Goal: Entertainment & Leisure: Consume media (video, audio)

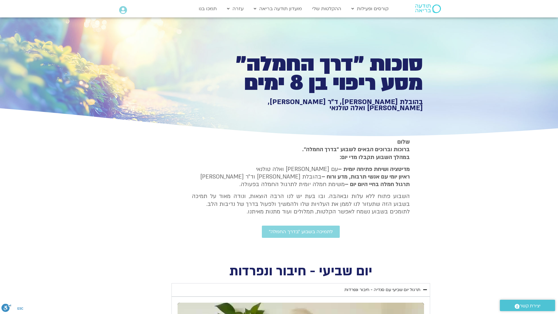
type input "1377.76"
type input "1640.5"
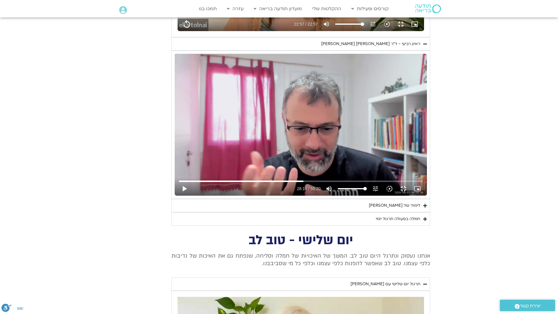
type input "1377.76"
type input "1640.5"
type input "1377.76"
type input "1640.5"
type input "1377.76"
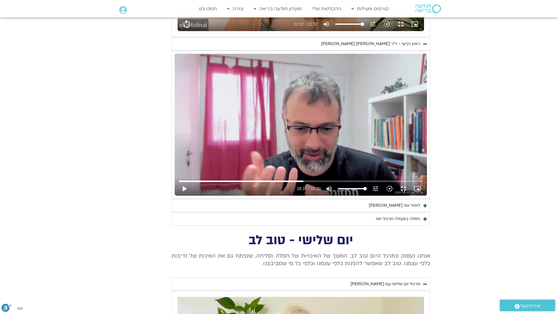
type input "1640.5"
type input "1377.76"
type input "1640.5"
type input "1377.76"
type input "1640.5"
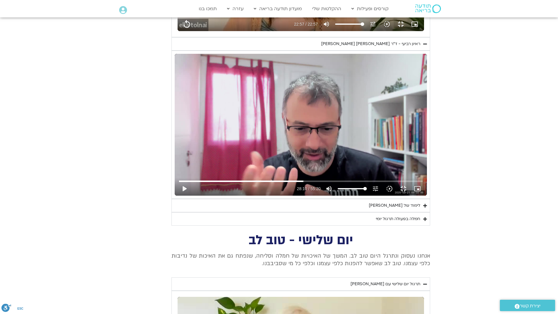
type input "1377.76"
type input "1640.5"
type input "1377.76"
type input "1640.5"
type input "1377.76"
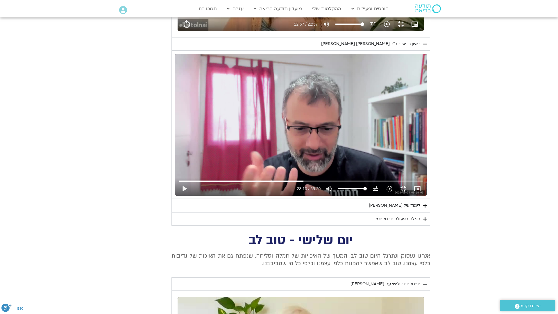
type input "1640.5"
type input "1377.76"
type input "1640.5"
type input "1377.76"
type input "1640.5"
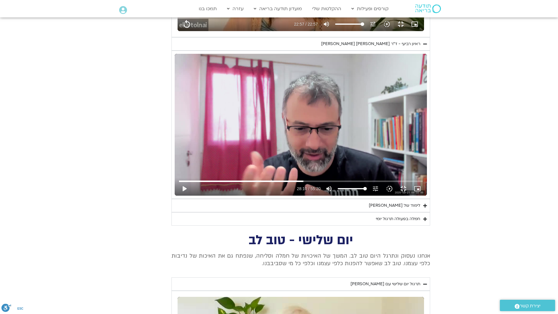
type input "1377.76"
type input "1640.5"
type input "1377.76"
type input "1640.5"
type input "1377.76"
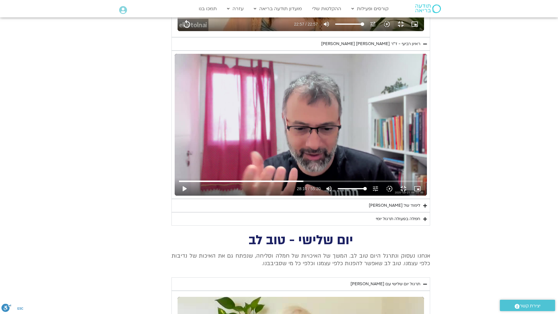
type input "1640.5"
type input "1377.76"
type input "1640.5"
type input "1377.76"
type input "1640.5"
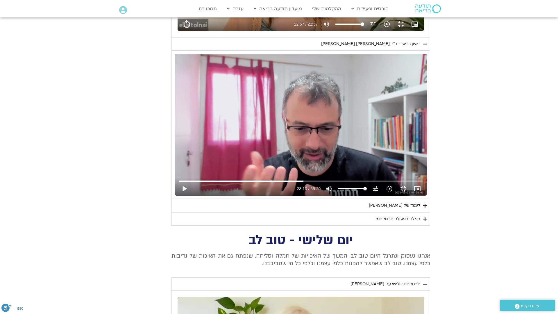
type input "1377.76"
type input "1640.5"
type input "1377.76"
type input "1640.5"
type input "1377.76"
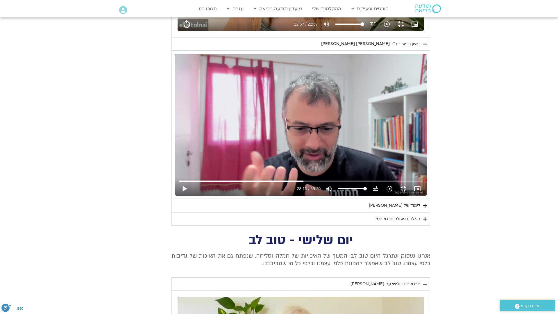
type input "1640.5"
type input "1377.76"
type input "1640.5"
type input "1377.76"
type input "1640.5"
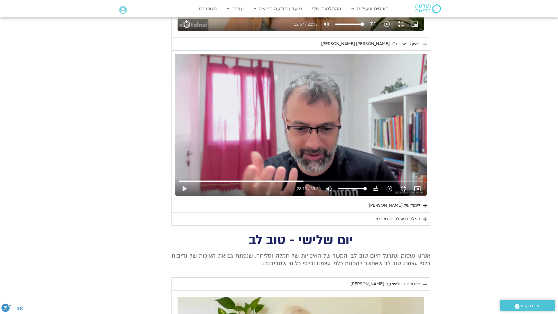
type input "1377.76"
type input "1640.5"
type input "1377.76"
type input "1640.5"
type input "1377.76"
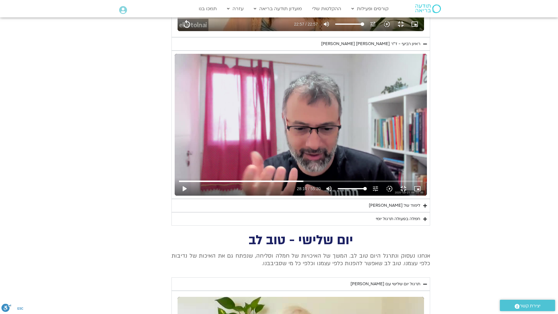
type input "1640.5"
type input "1377.76"
type input "1640.5"
type input "1377.76"
type input "1640.5"
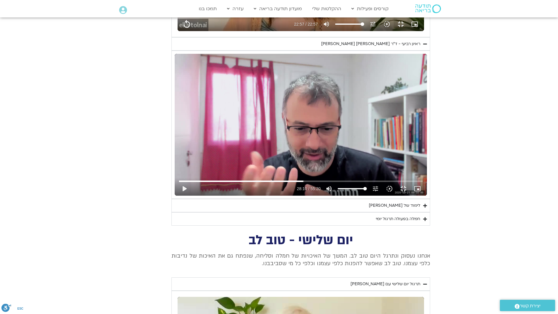
type input "1377.76"
type input "1640.5"
type input "1377.76"
type input "1640.5"
type input "1377.76"
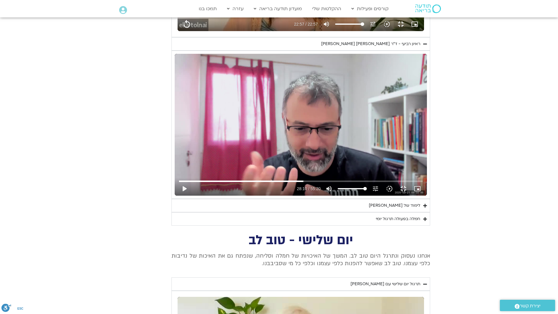
type input "1640.5"
type input "1377.76"
type input "1640.5"
type input "1377.76"
type input "1640.5"
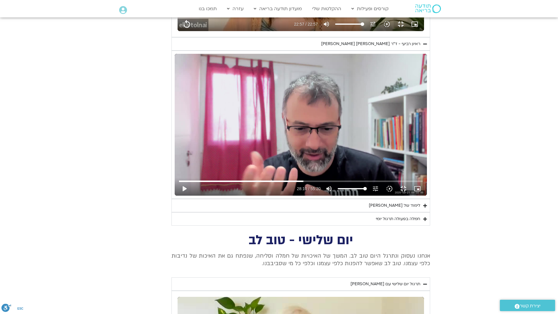
type input "1377.76"
type input "1640.5"
type input "1377.76"
type input "1640.5"
type input "1377.76"
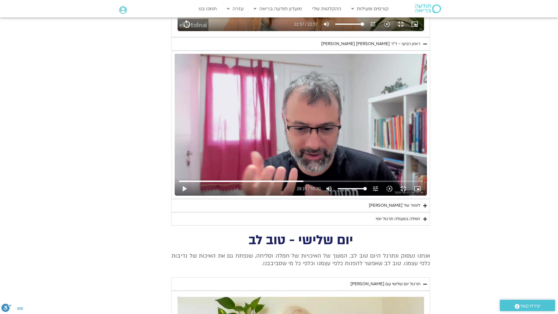
type input "1640.5"
type input "1377.76"
type input "1640.5"
type input "1377.76"
type input "1640.5"
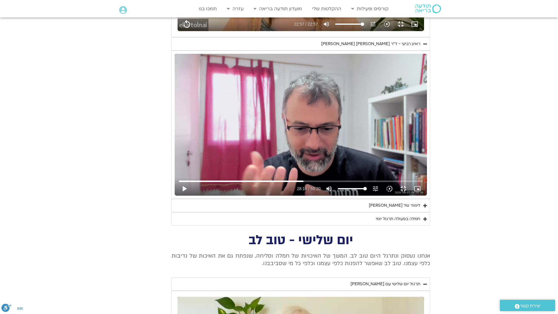
type input "1377.76"
type input "1640.5"
type input "1377.76"
type input "1640.5"
type input "1377.76"
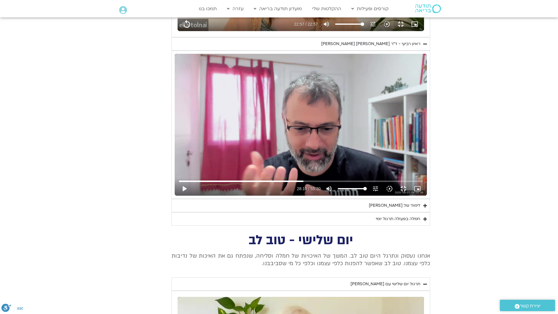
type input "1640.5"
type input "1377.76"
type input "1640.5"
type input "1377.76"
type input "1640.5"
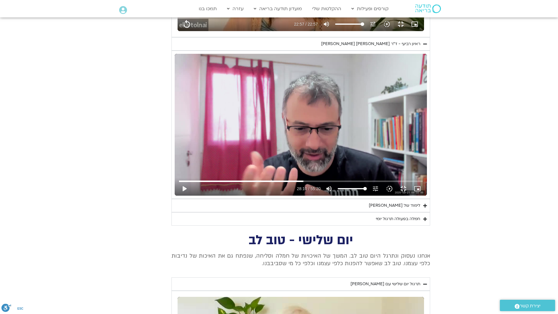
type input "1377.76"
type input "1640.5"
type input "1377.76"
type input "1640.5"
type input "1377.76"
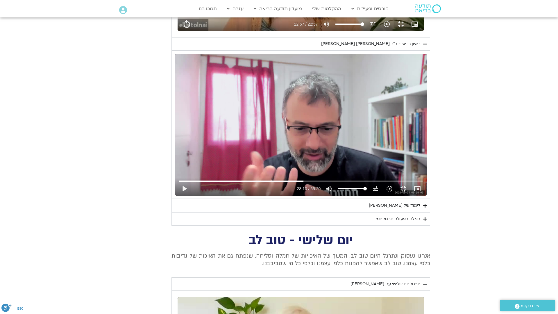
type input "1640.5"
type input "1377.76"
type input "1640.5"
type input "1377.76"
type input "1640.5"
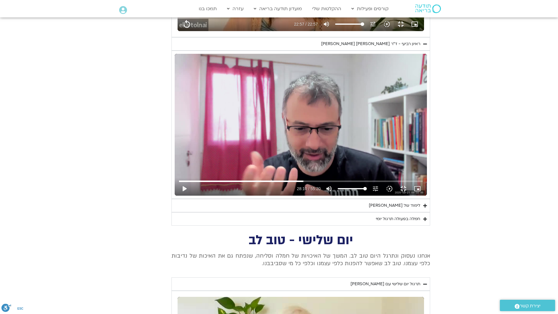
type input "1377.76"
type input "1640.5"
type input "1377.76"
type input "1640.5"
type input "1377.76"
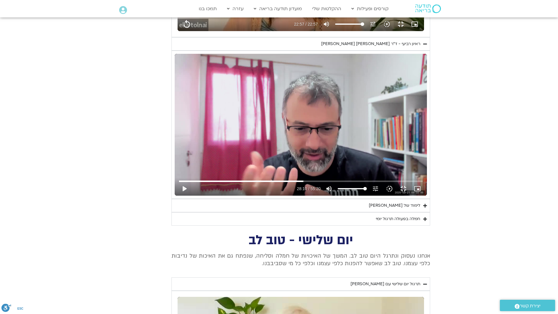
type input "1640.5"
type input "1377.76"
type input "1640.5"
type input "1377.76"
type input "1640.5"
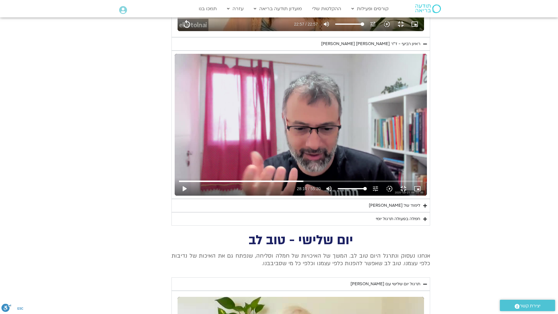
type input "1377.76"
type input "1640.5"
type input "1377.76"
type input "1640.5"
type input "1377.76"
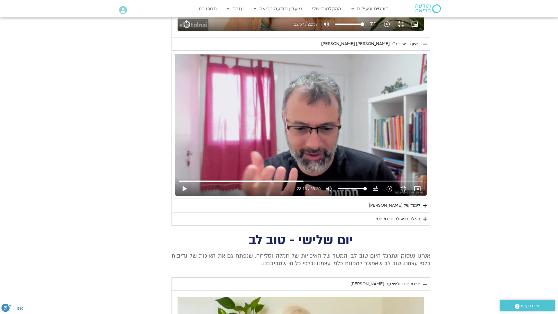
type input "1640.5"
type input "1377.76"
type input "1640.5"
type input "1377.76"
type input "1640.5"
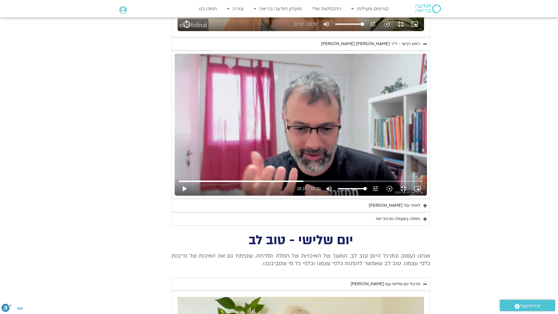
type input "1377.76"
type input "1640.5"
type input "1377.76"
type input "1640.5"
type input "1377.76"
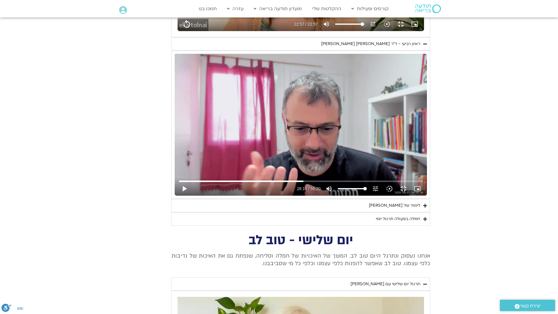
type input "1640.5"
type input "1377.76"
type input "1640.5"
type input "1377.76"
type input "1640.5"
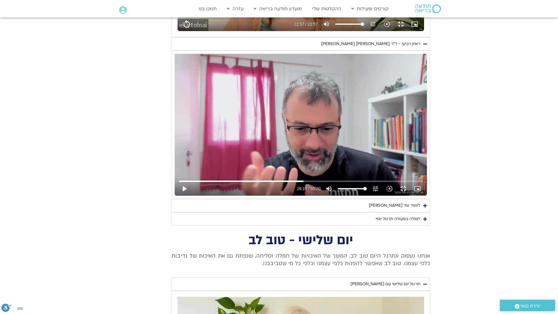
type input "1377.76"
type input "1640.5"
type input "1377.76"
type input "1640.5"
type input "1377.76"
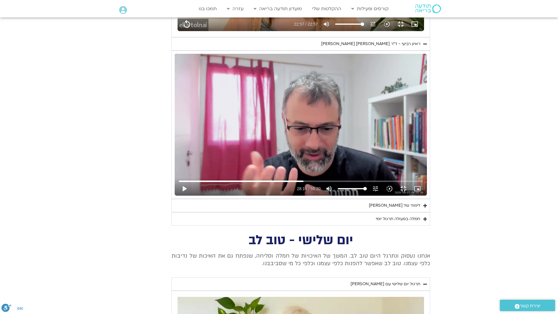
type input "1640.5"
type input "1377.76"
type input "1640.5"
type input "1377.76"
type input "1640.5"
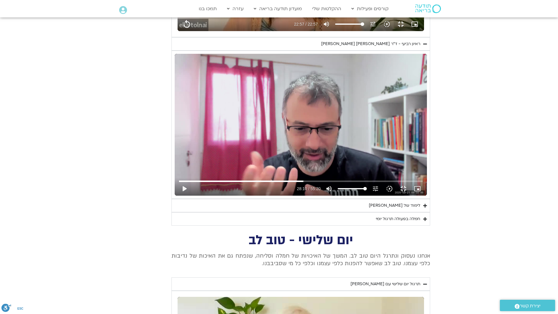
type input "1377.76"
type input "1640.5"
type input "1377.76"
type input "1640.5"
type input "1377.76"
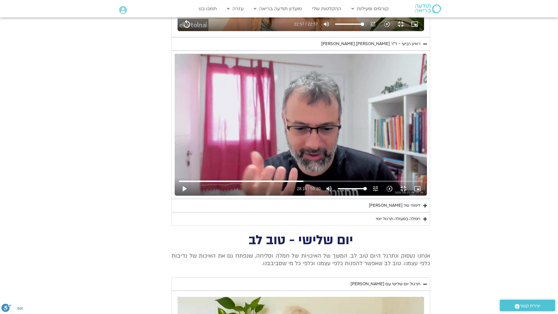
type input "1640.5"
type input "1377.76"
type input "1640.5"
type input "1377.76"
type input "1640.5"
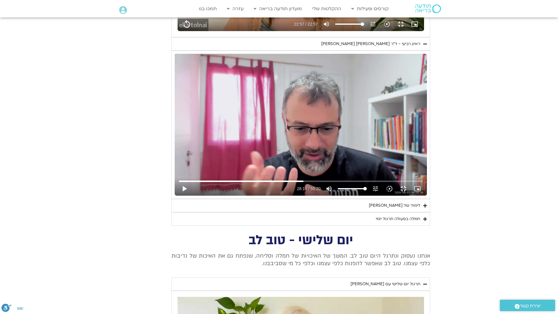
type input "1377.76"
type input "1640.5"
type input "1377.76"
type input "1640.5"
type input "1377.76"
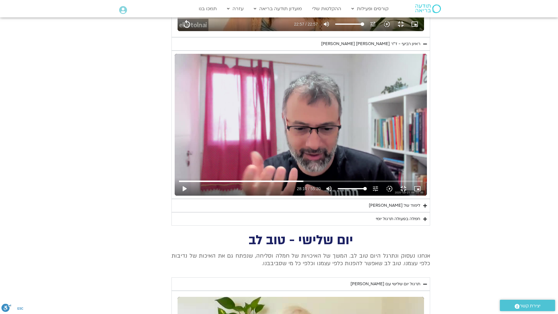
type input "1640.5"
type input "1377.76"
type input "1640.5"
type input "1377.76"
type input "1640.5"
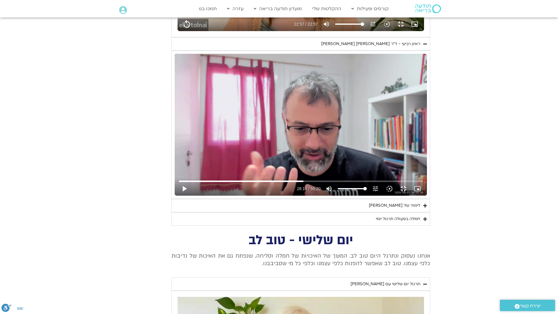
type input "1377.76"
type input "1640.5"
type input "1377.76"
type input "1640.5"
type input "1377.76"
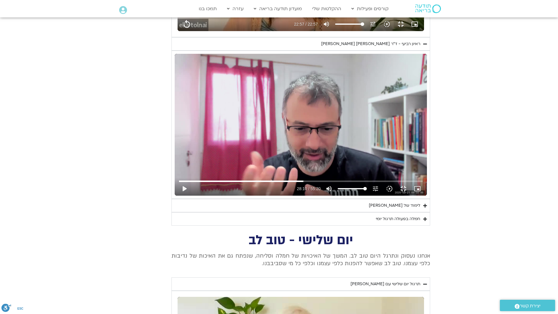
type input "1640.5"
type input "1377.76"
type input "1640.5"
type input "1377.76"
type input "1640.5"
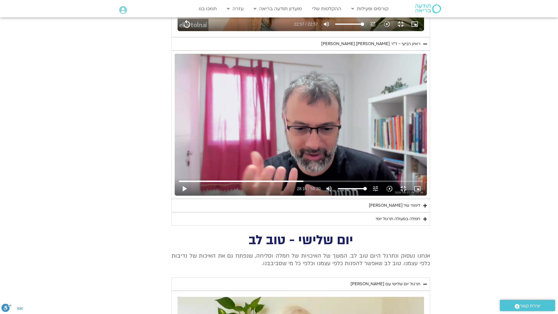
type input "1377.76"
type input "1640.5"
type input "1377.76"
type input "1640.5"
type input "1377.76"
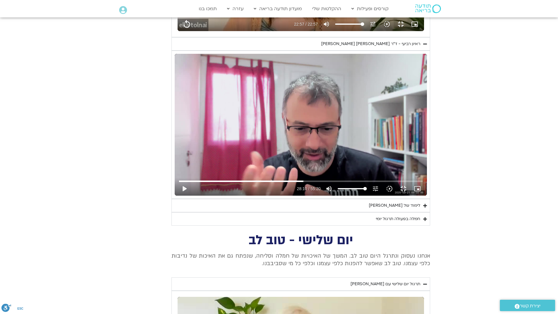
type input "1640.5"
type input "1377.76"
type input "1640.5"
type input "1377.76"
type input "1640.5"
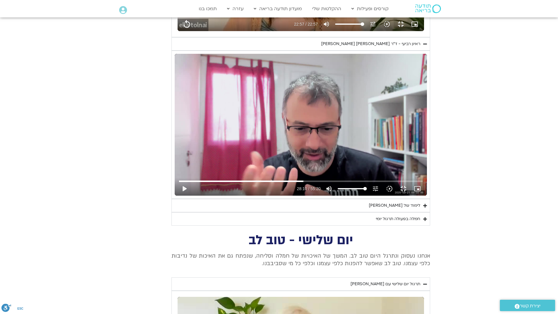
type input "1377.76"
type input "1640.5"
type input "1377.76"
type input "1640.5"
type input "1377.76"
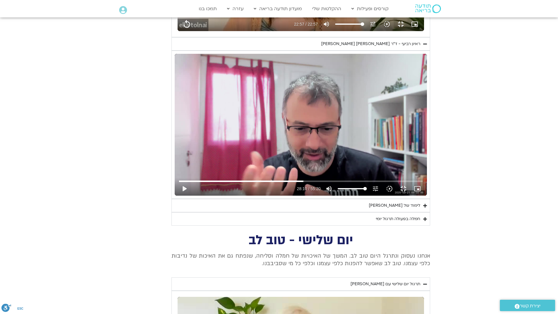
type input "1640.5"
type input "1377.76"
type input "1640.5"
type input "1377.76"
type input "1640.5"
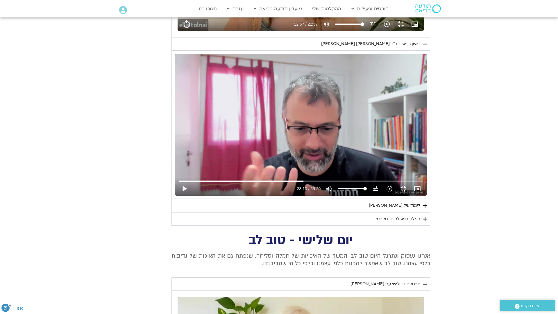
type input "1377.76"
type input "1640.5"
type input "1377.76"
type input "1640.5"
type input "1377.76"
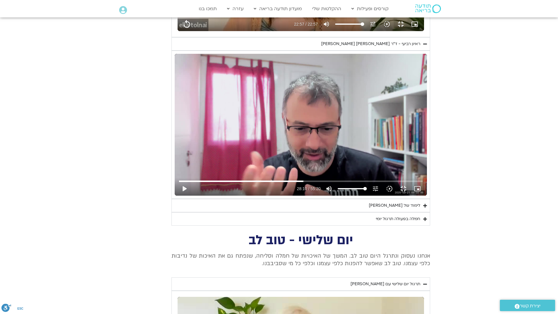
type input "1640.5"
type input "1377.76"
type input "1640.5"
type input "1377.76"
type input "1640.5"
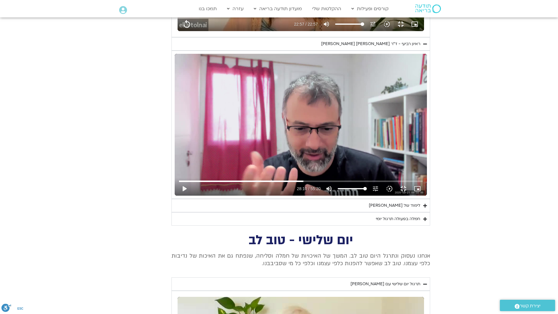
type input "1377.76"
type input "1640.5"
type input "1377.76"
type input "1640.5"
type input "1377.76"
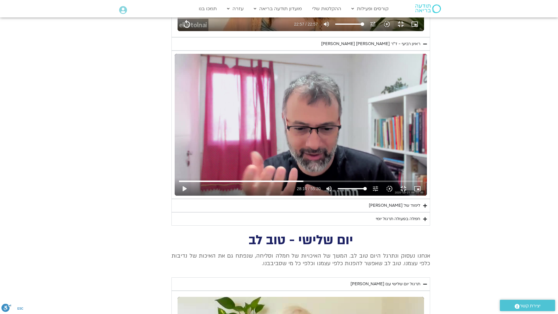
type input "1640.5"
type input "1377.76"
type input "1640.5"
click at [177, 196] on button "play_arrow" at bounding box center [184, 189] width 14 height 14
click at [393, 192] on icon "slow_motion_video" at bounding box center [389, 188] width 7 height 7
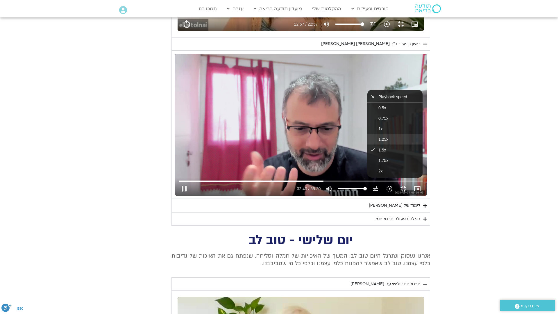
click at [423, 145] on button "1.25x" at bounding box center [395, 139] width 55 height 10
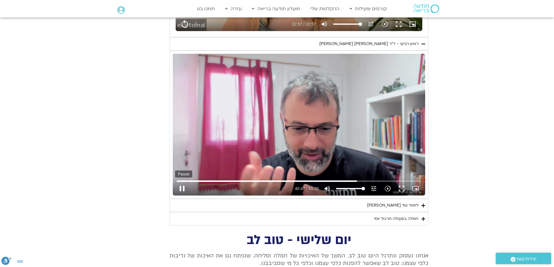
click at [184, 190] on button "pause" at bounding box center [182, 189] width 14 height 14
